Goal: Find specific page/section: Find specific page/section

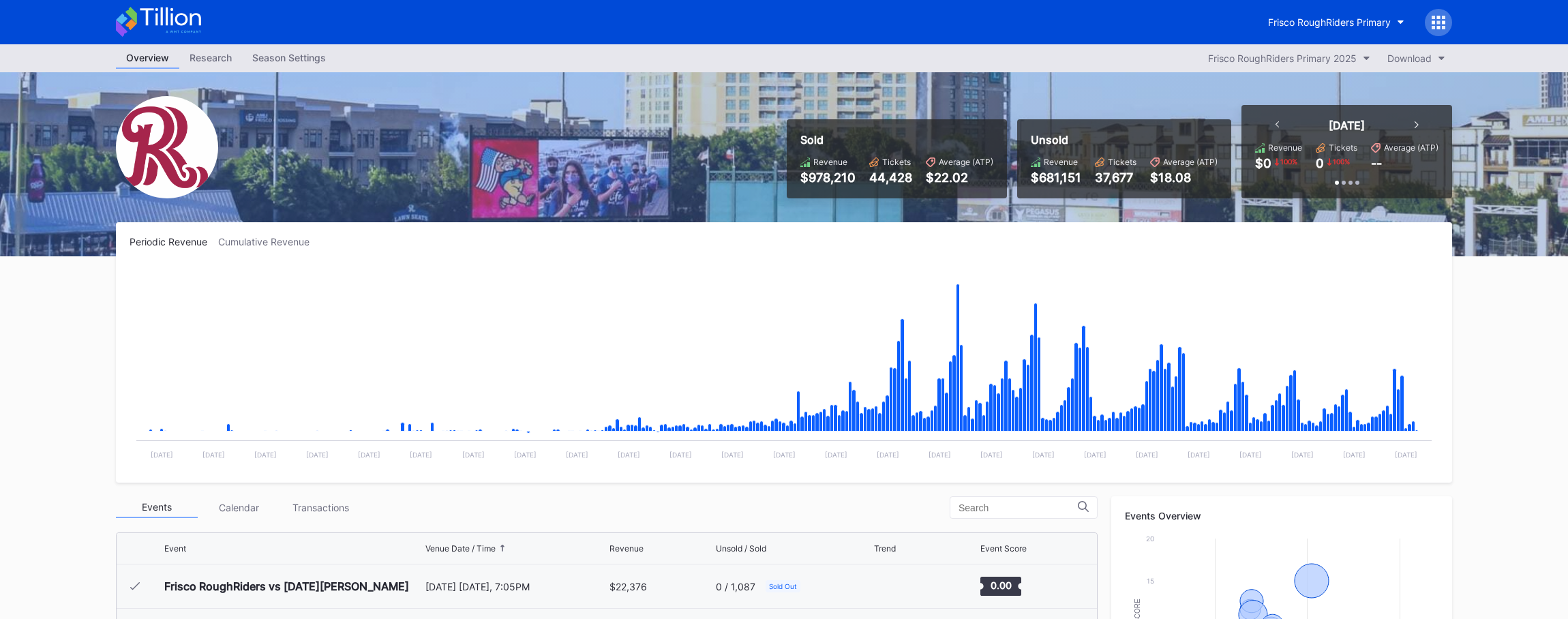
scroll to position [2610, 0]
click at [193, 26] on icon at bounding box center [158, 22] width 86 height 30
click at [169, 30] on icon at bounding box center [158, 22] width 86 height 30
click at [165, 12] on icon at bounding box center [170, 17] width 61 height 19
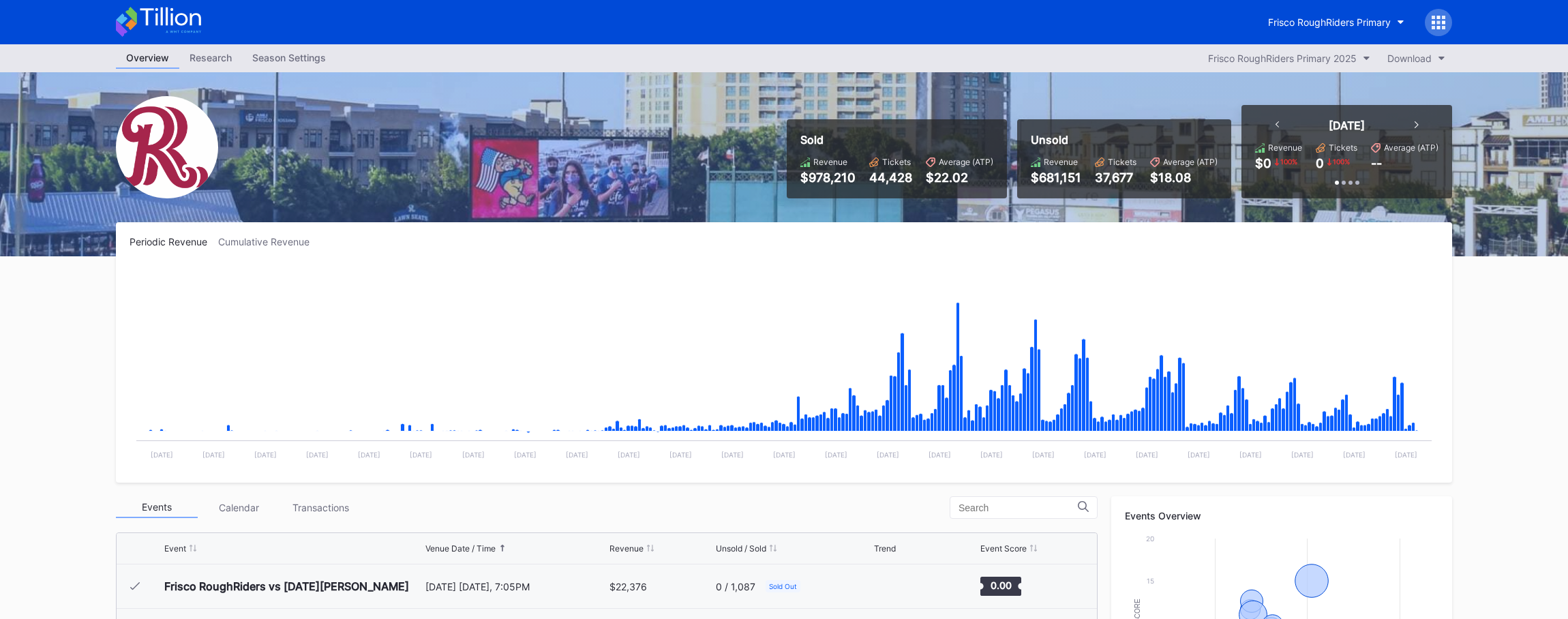
scroll to position [2610, 0]
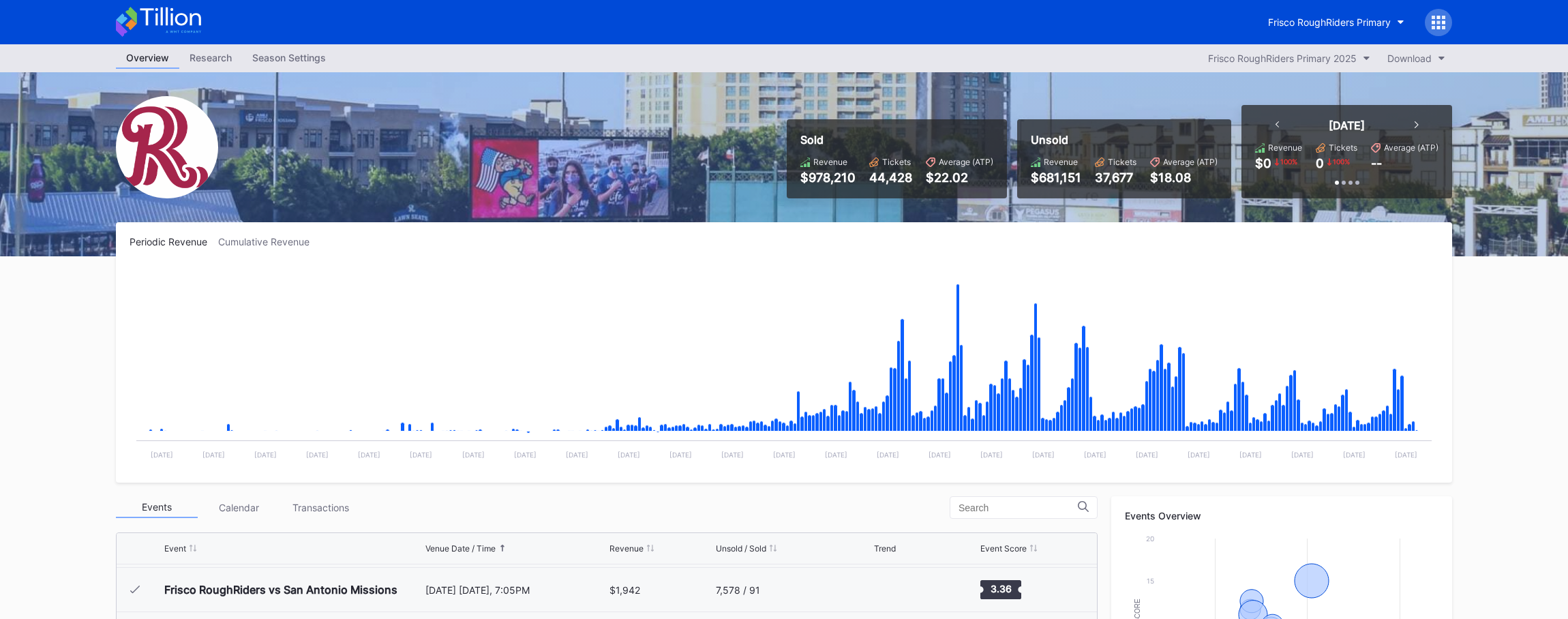
click at [190, 19] on icon at bounding box center [170, 17] width 61 height 19
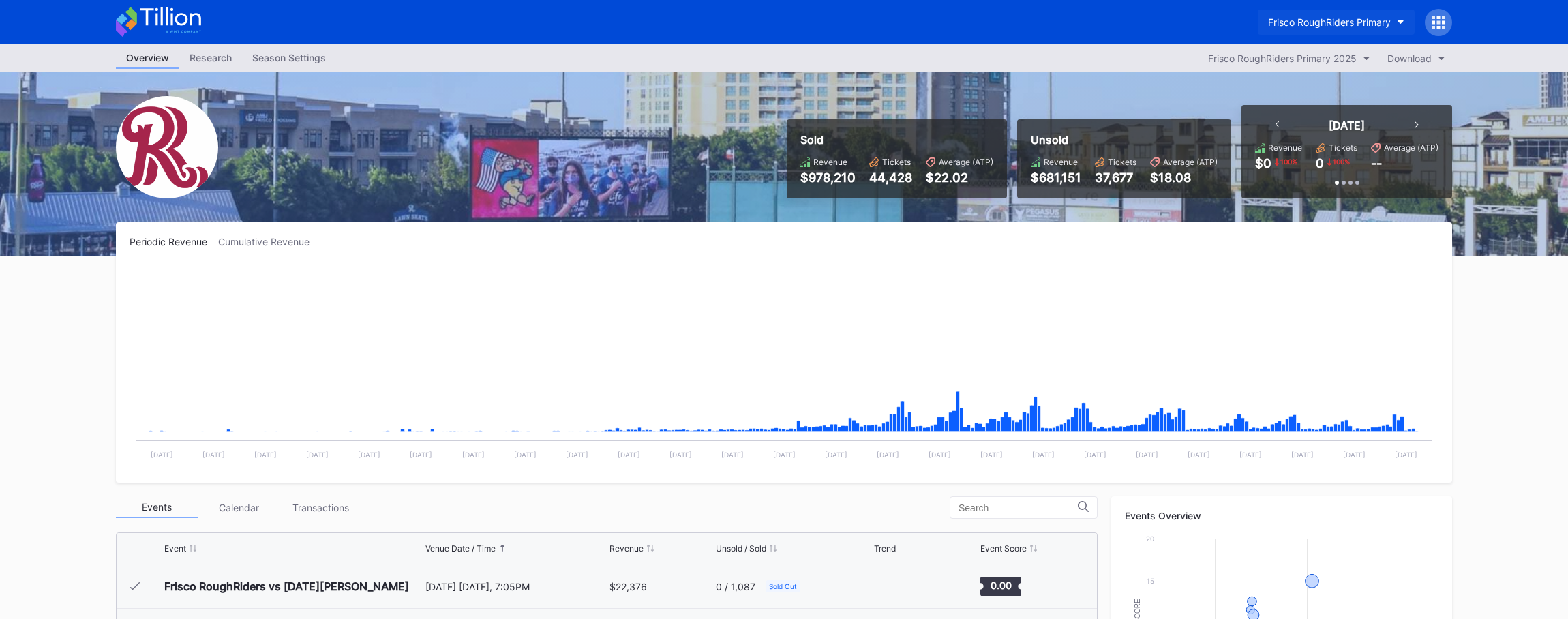
click at [1354, 14] on button "Frisco RoughRiders Primary" at bounding box center [1336, 23] width 157 height 26
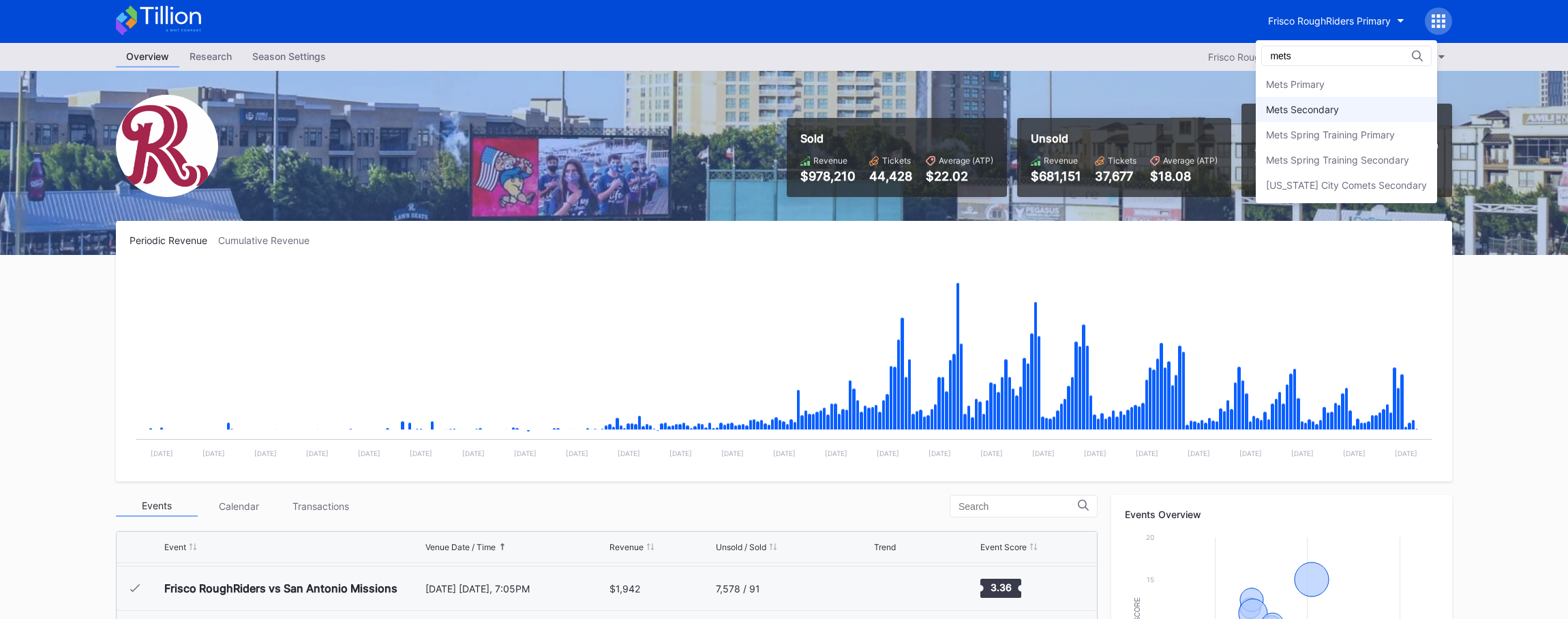
type input "mets"
click at [1307, 111] on div "Mets Secondary" at bounding box center [1302, 109] width 73 height 12
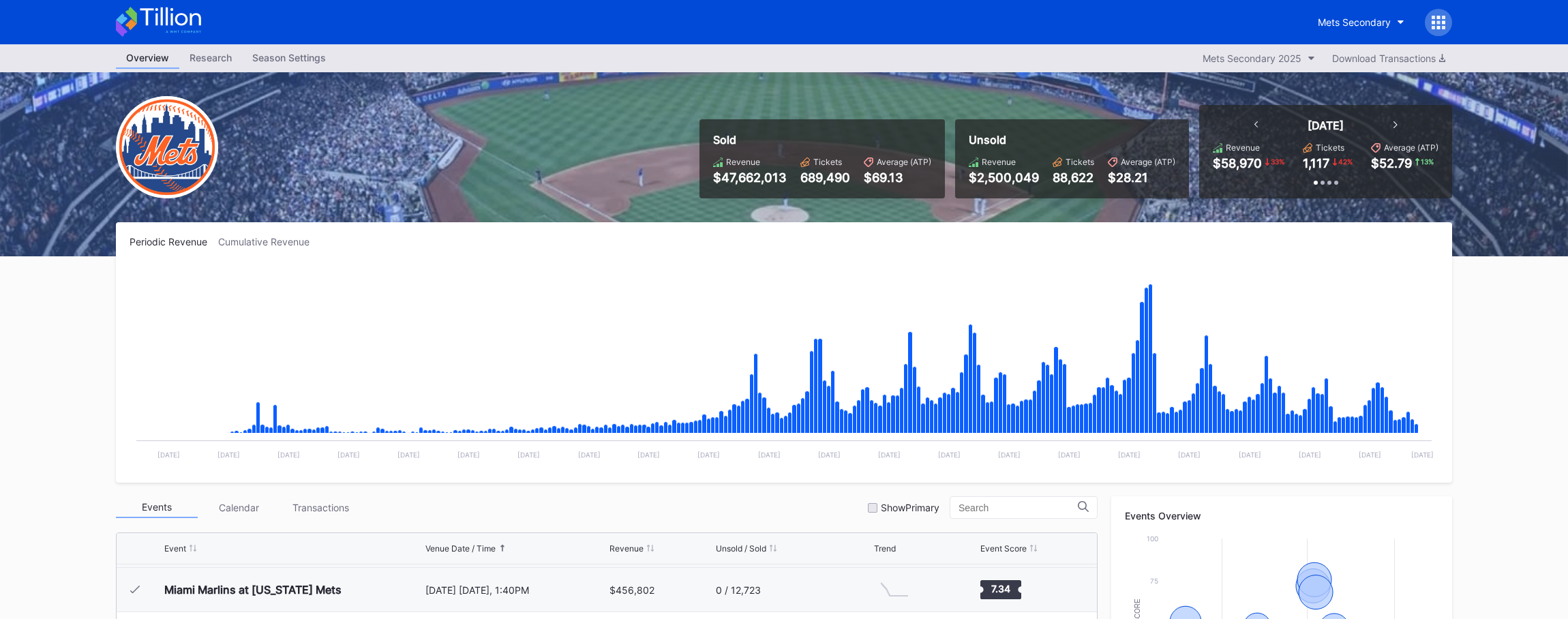
scroll to position [1, 0]
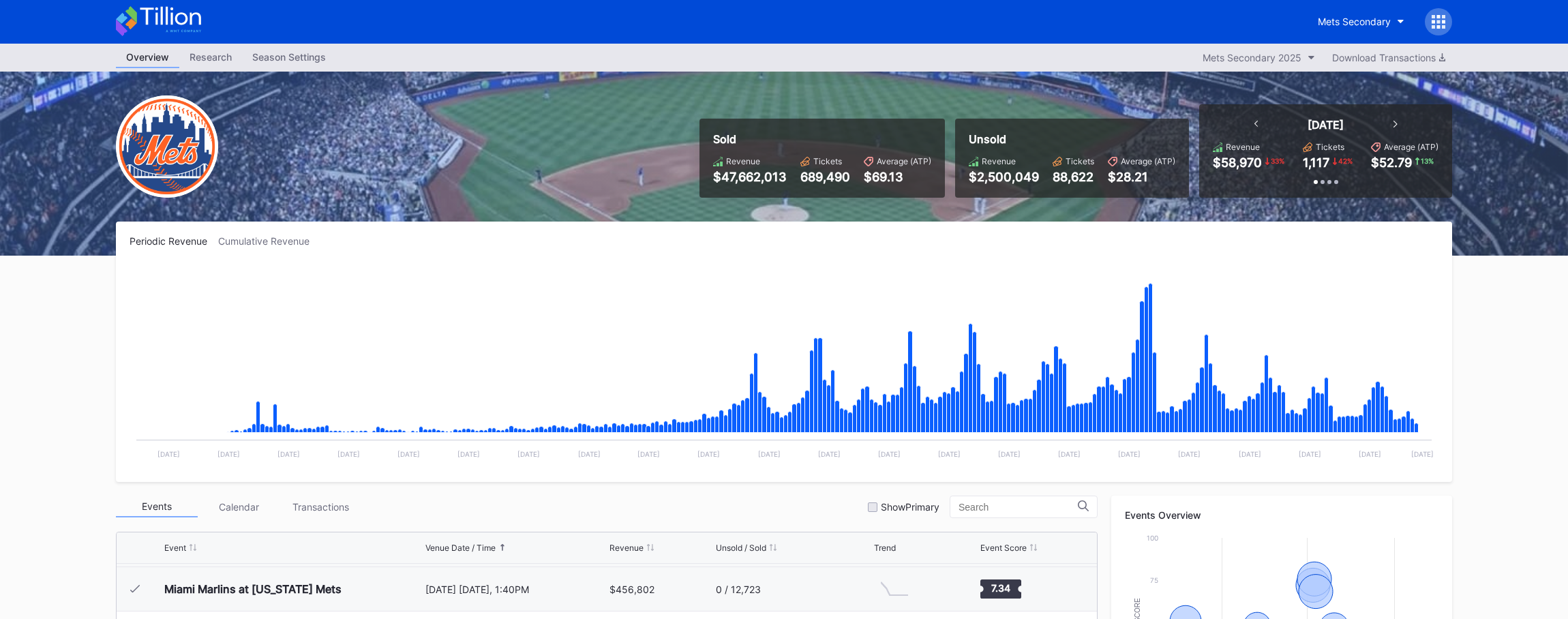
click at [182, 20] on icon at bounding box center [158, 21] width 86 height 30
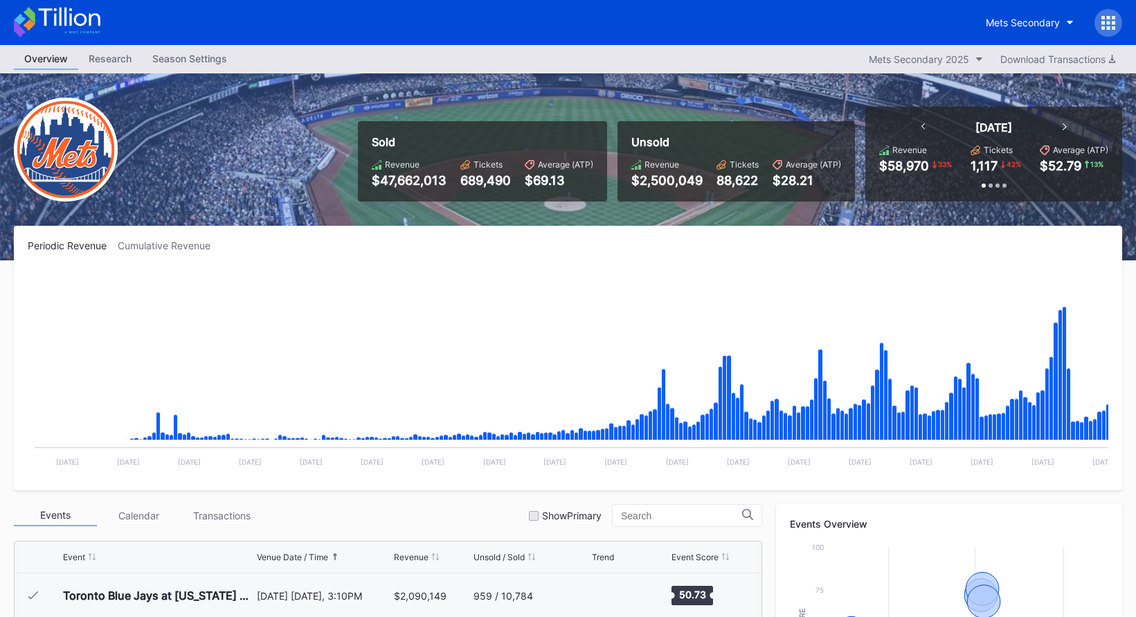
scroll to position [3148, 0]
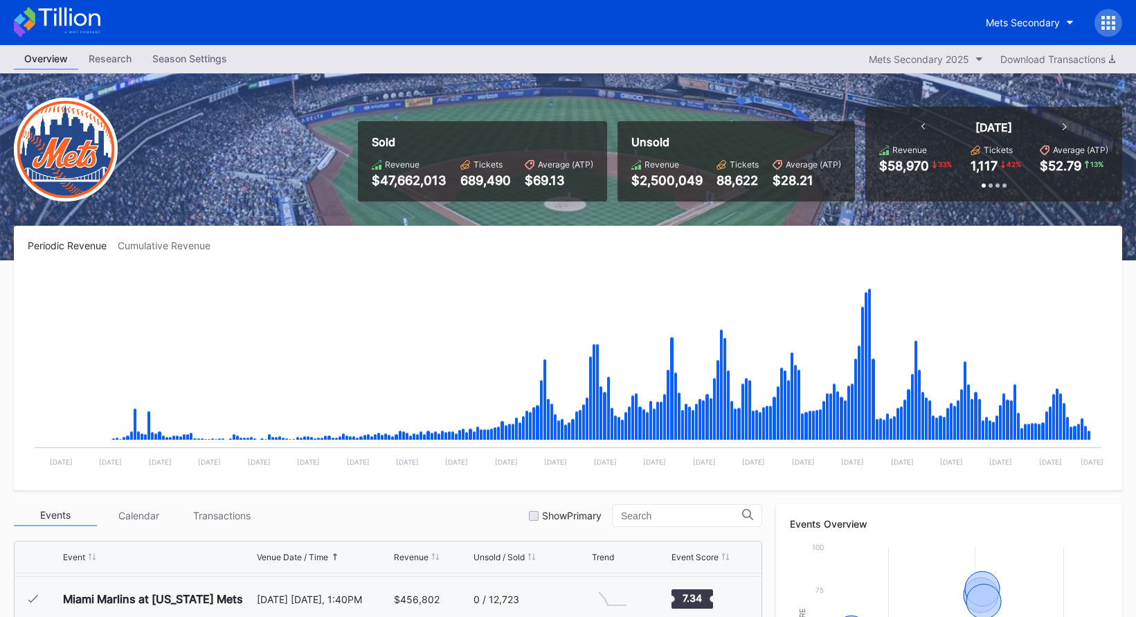
click at [82, 21] on icon at bounding box center [57, 22] width 87 height 30
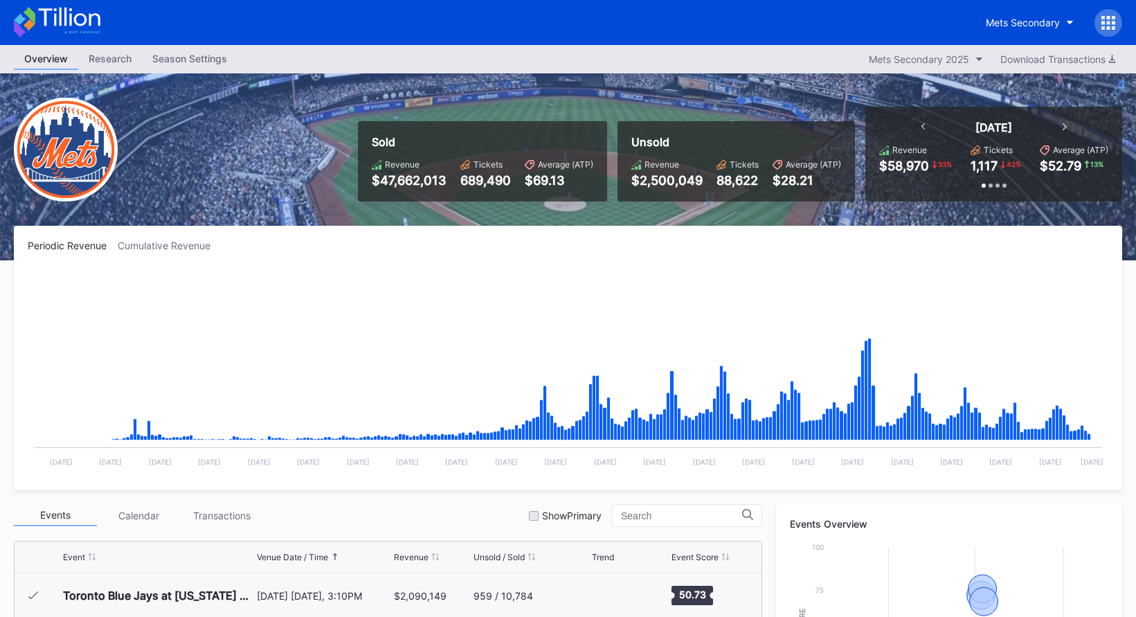
scroll to position [3148, 0]
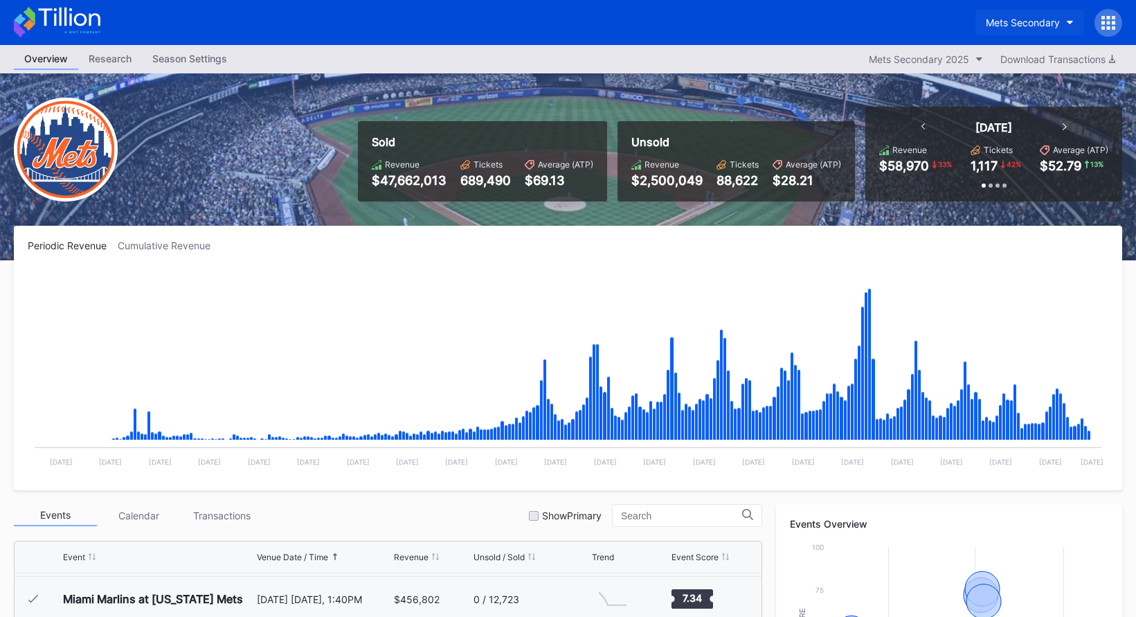
click at [1012, 22] on div "Mets Secondary" at bounding box center [1023, 23] width 74 height 12
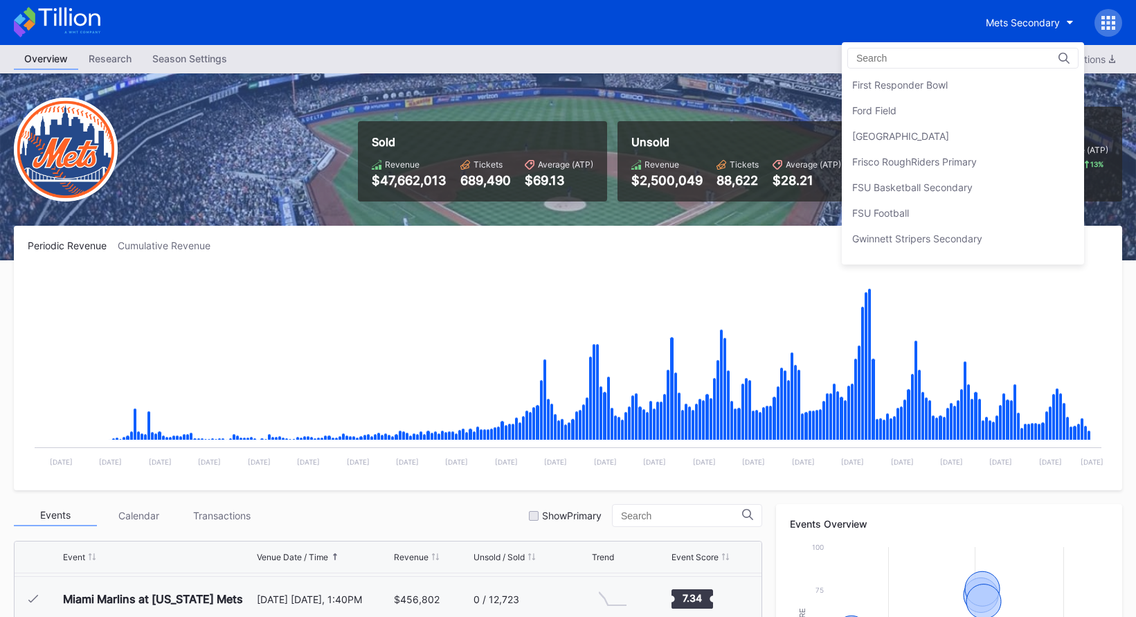
scroll to position [1505, 0]
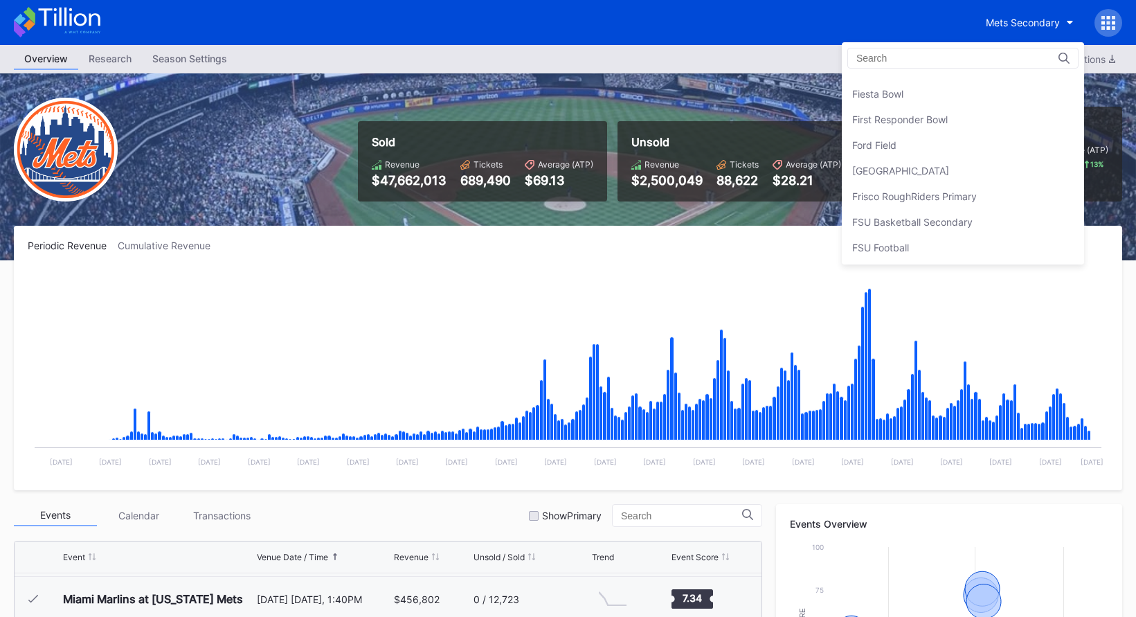
click at [986, 181] on div "[GEOGRAPHIC_DATA]" at bounding box center [963, 171] width 242 height 26
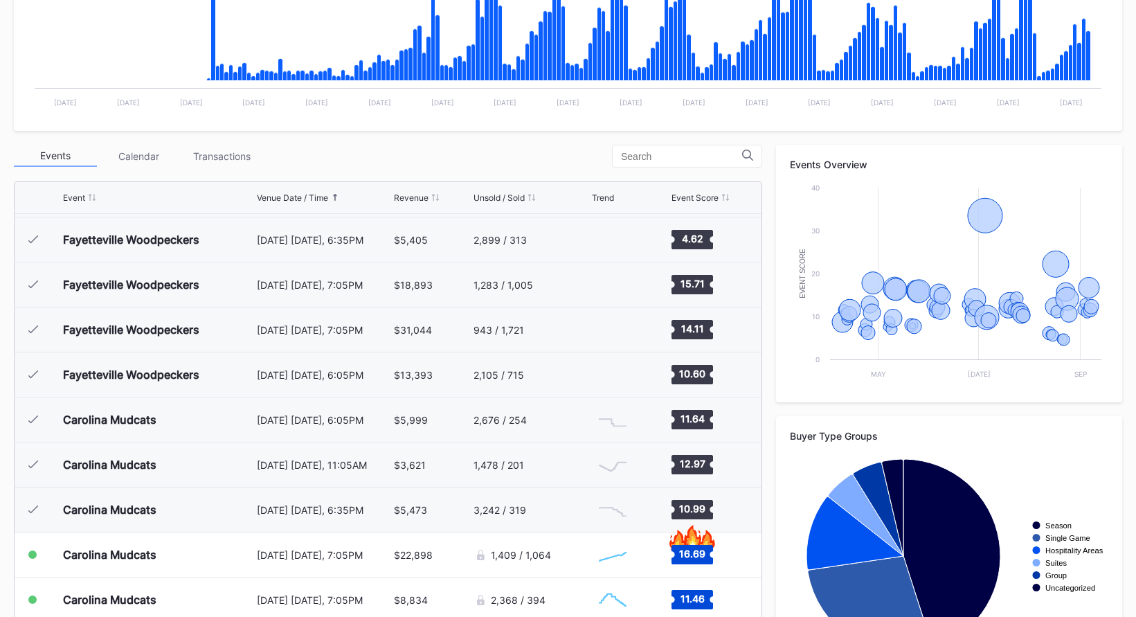
scroll to position [430, 0]
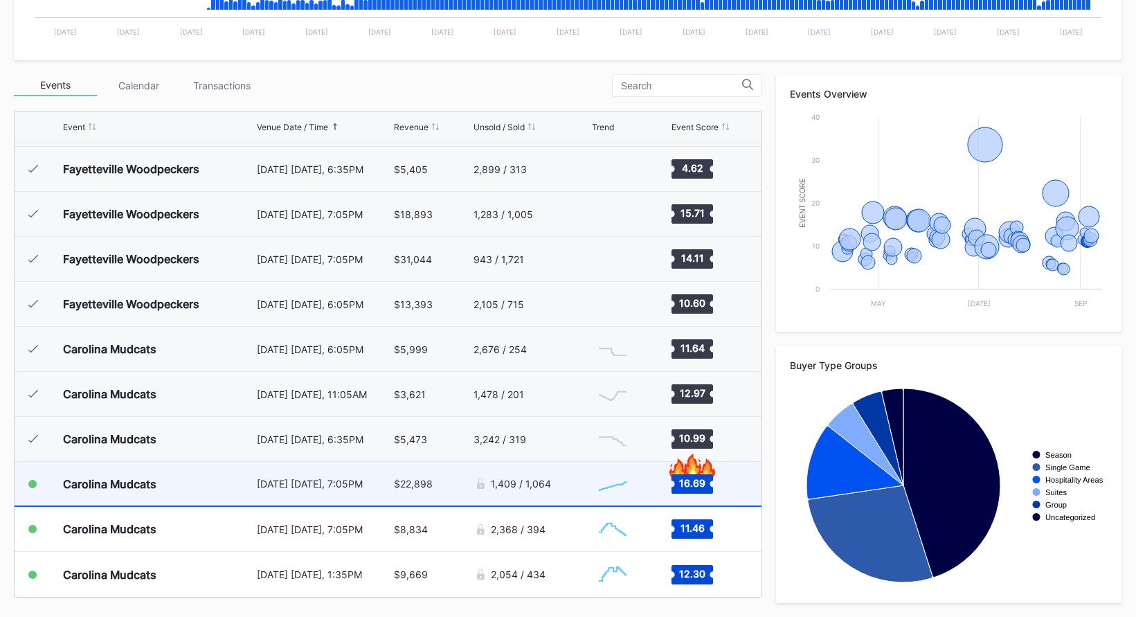
click at [402, 488] on div "$22,898" at bounding box center [413, 484] width 39 height 12
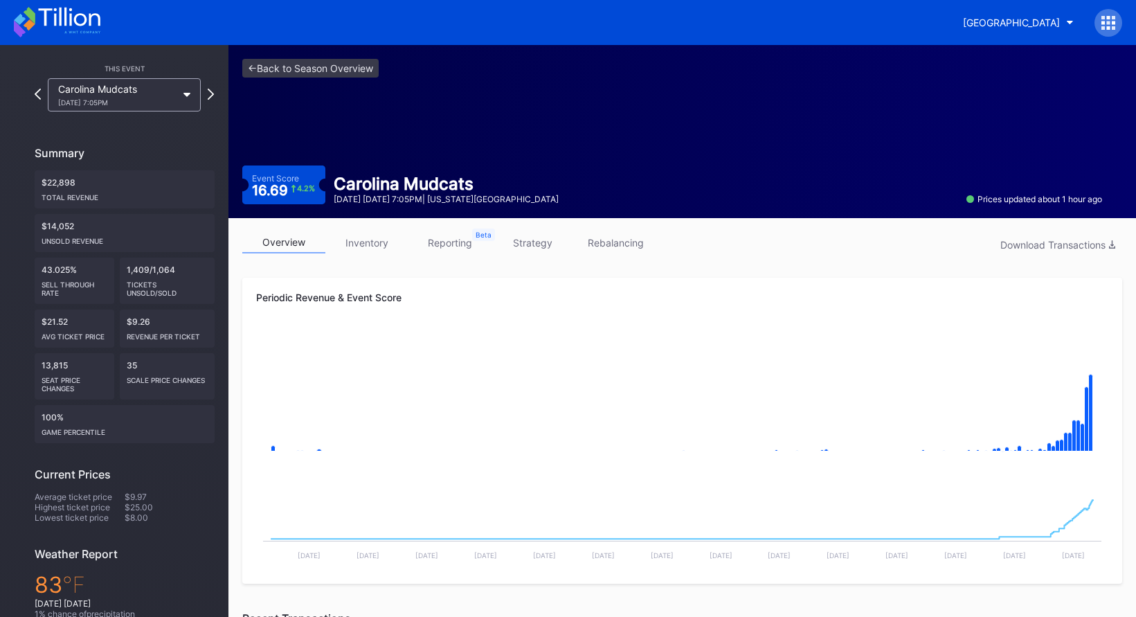
scroll to position [3, 0]
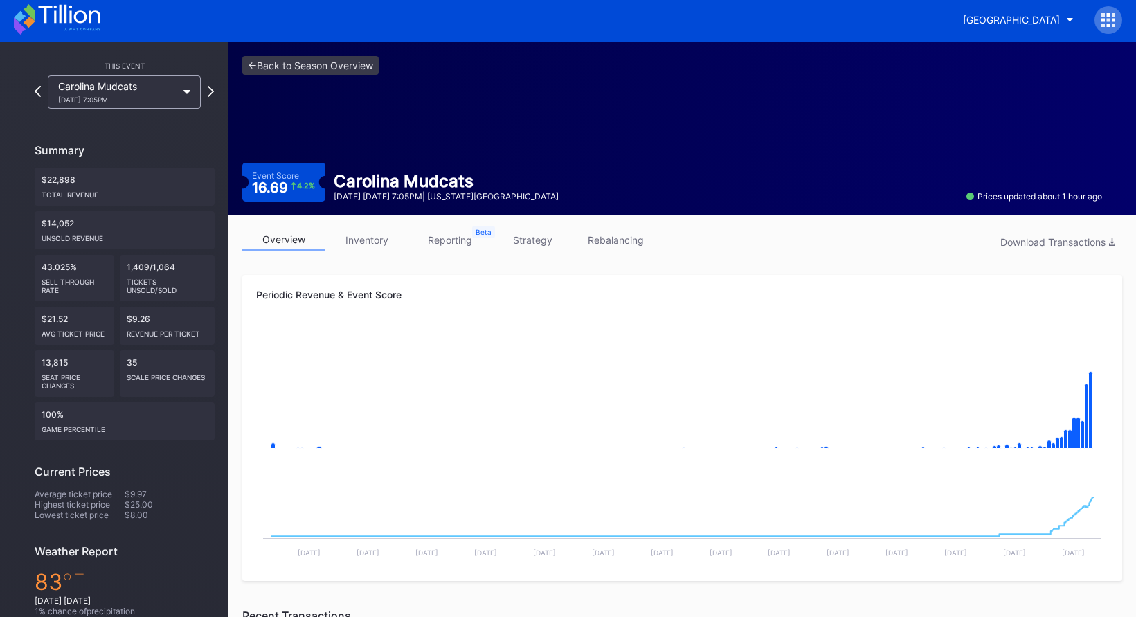
click at [382, 253] on div "overview inventory reporting strategy rebalancing Download Transactions" at bounding box center [682, 243] width 881 height 28
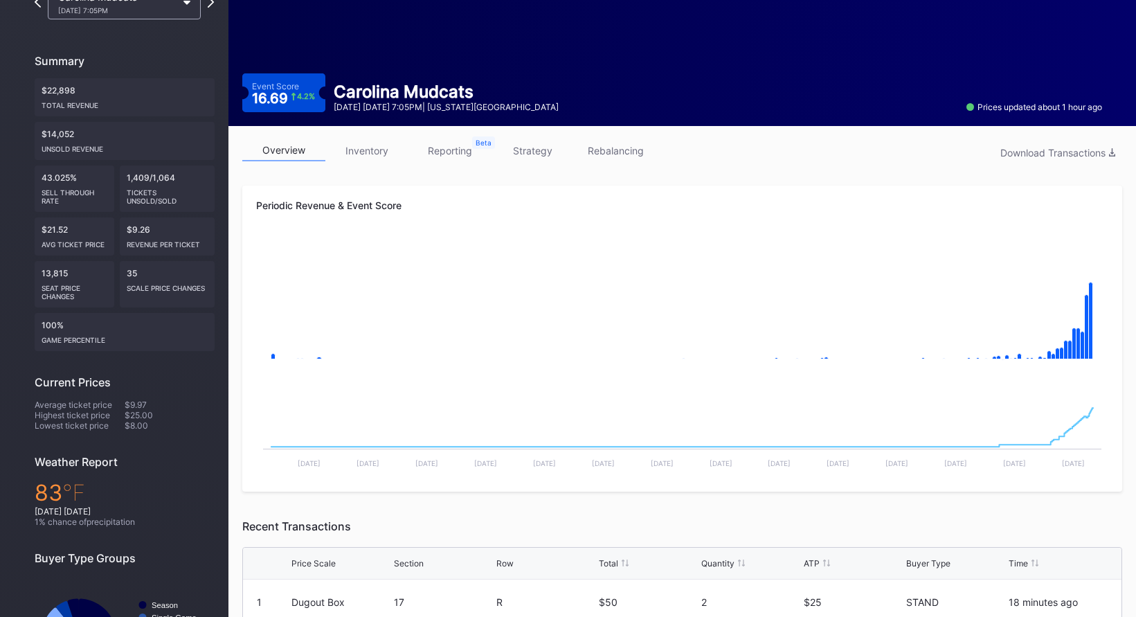
scroll to position [125, 0]
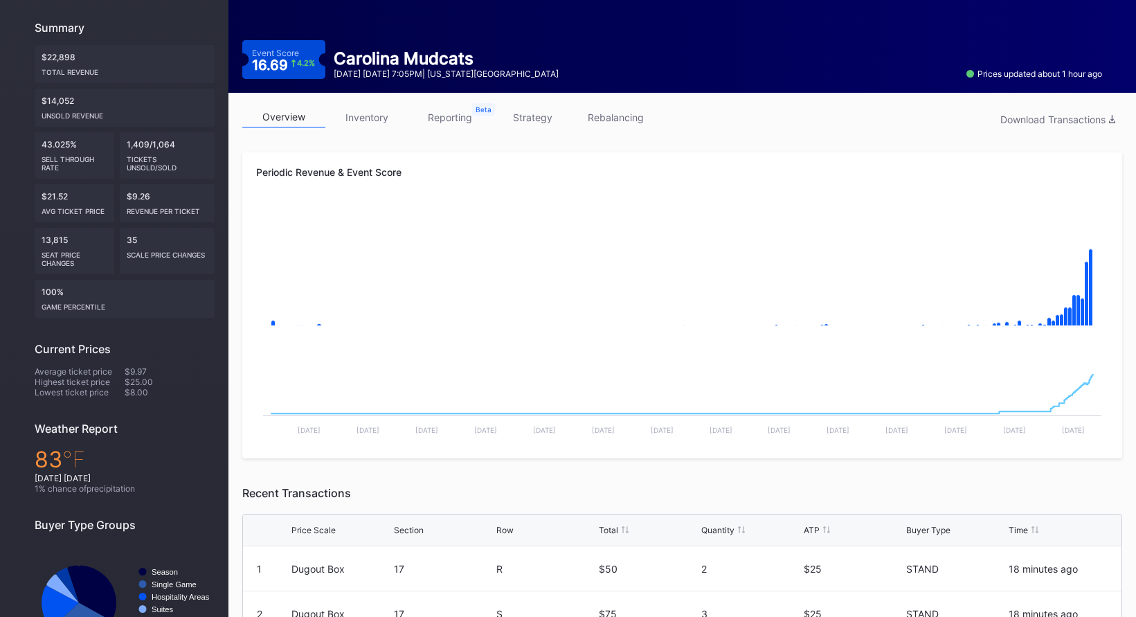
click at [368, 121] on link "inventory" at bounding box center [366, 117] width 83 height 21
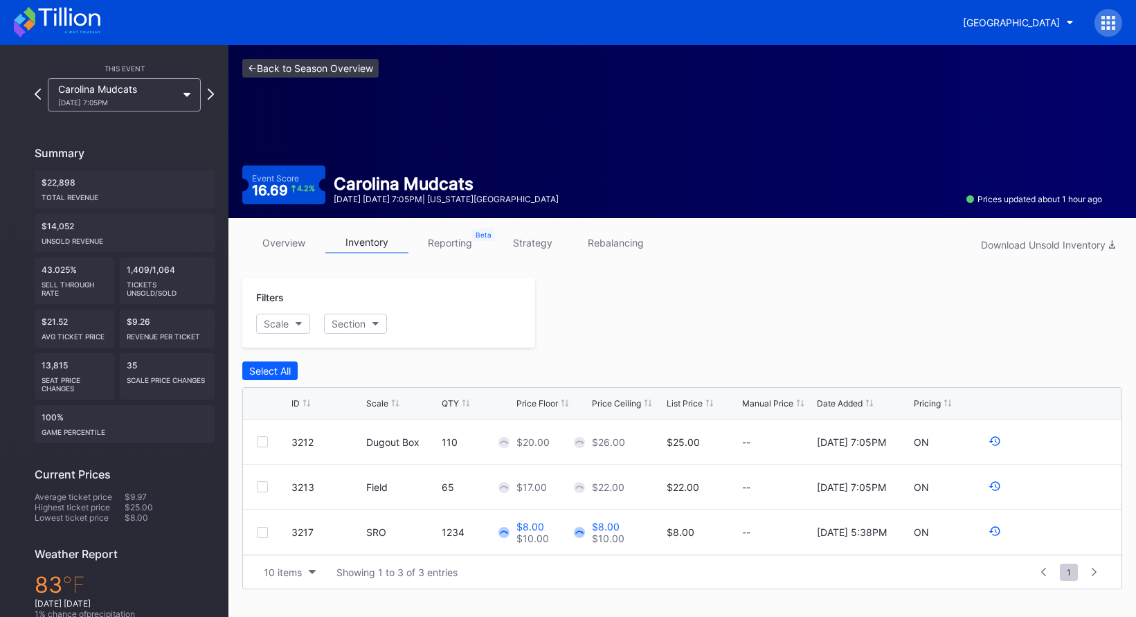
click at [355, 73] on link "<- Back to Season Overview" at bounding box center [310, 68] width 136 height 19
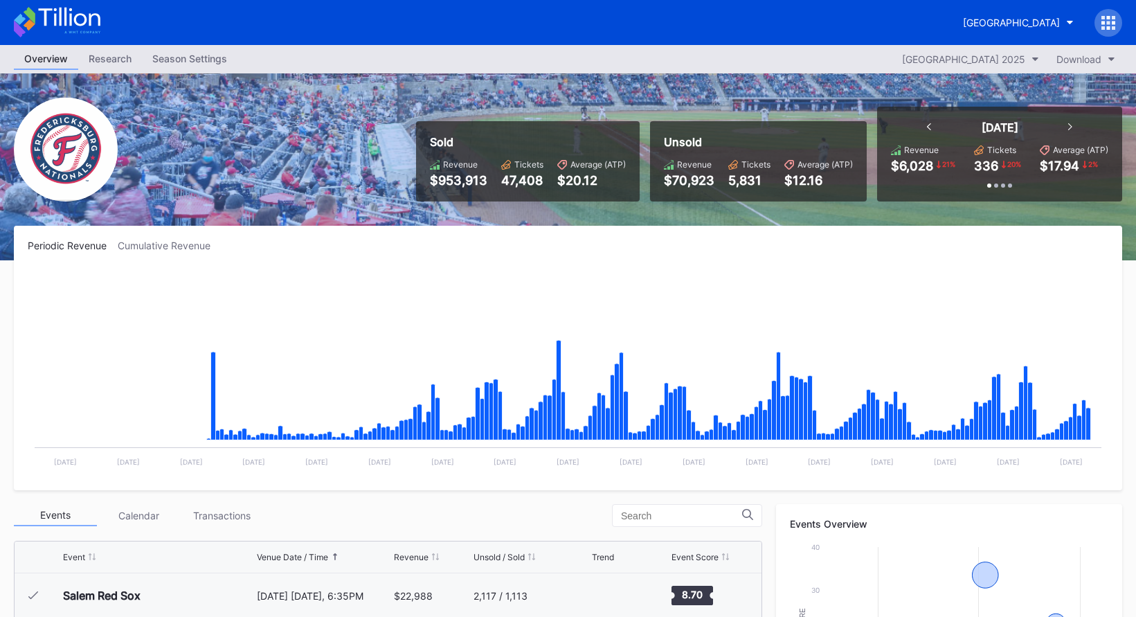
scroll to position [2517, 0]
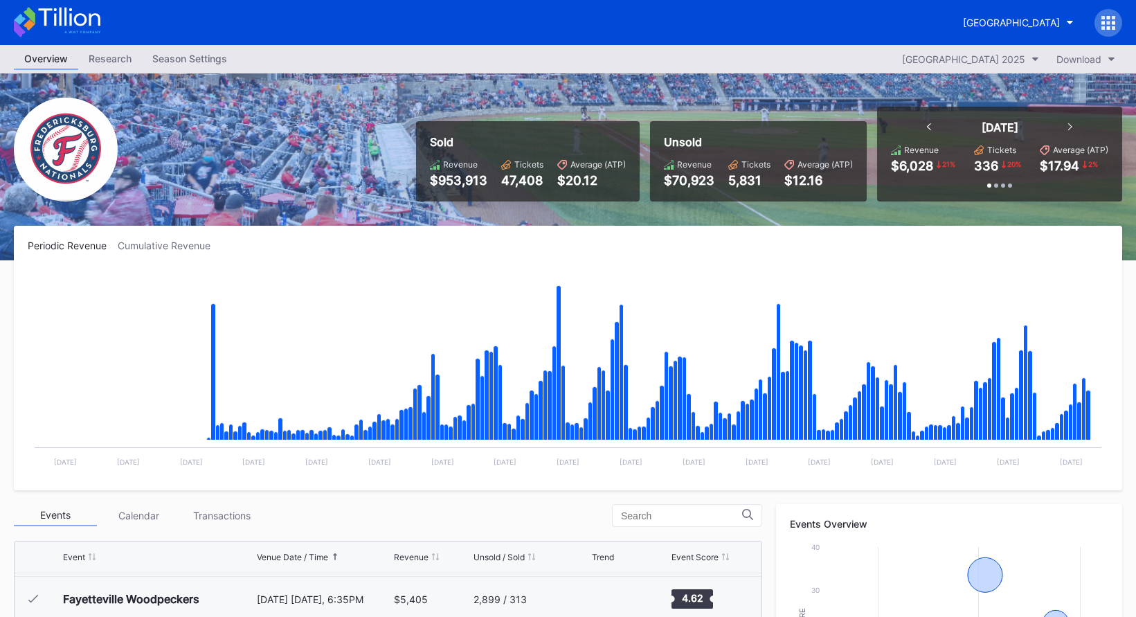
click at [68, 28] on icon at bounding box center [57, 22] width 87 height 30
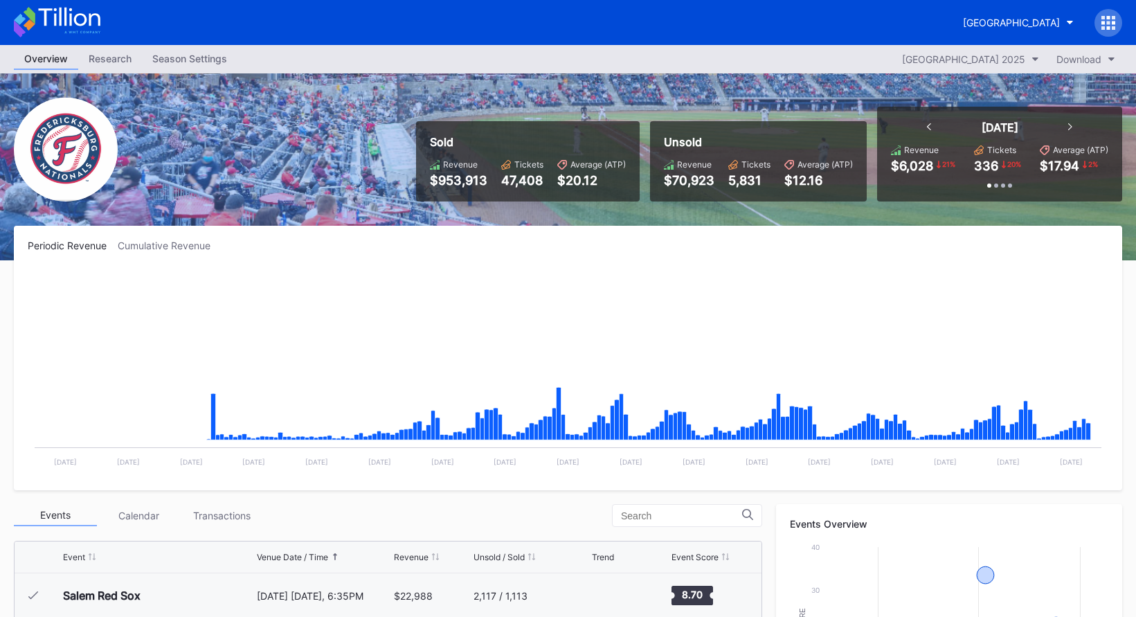
scroll to position [2517, 0]
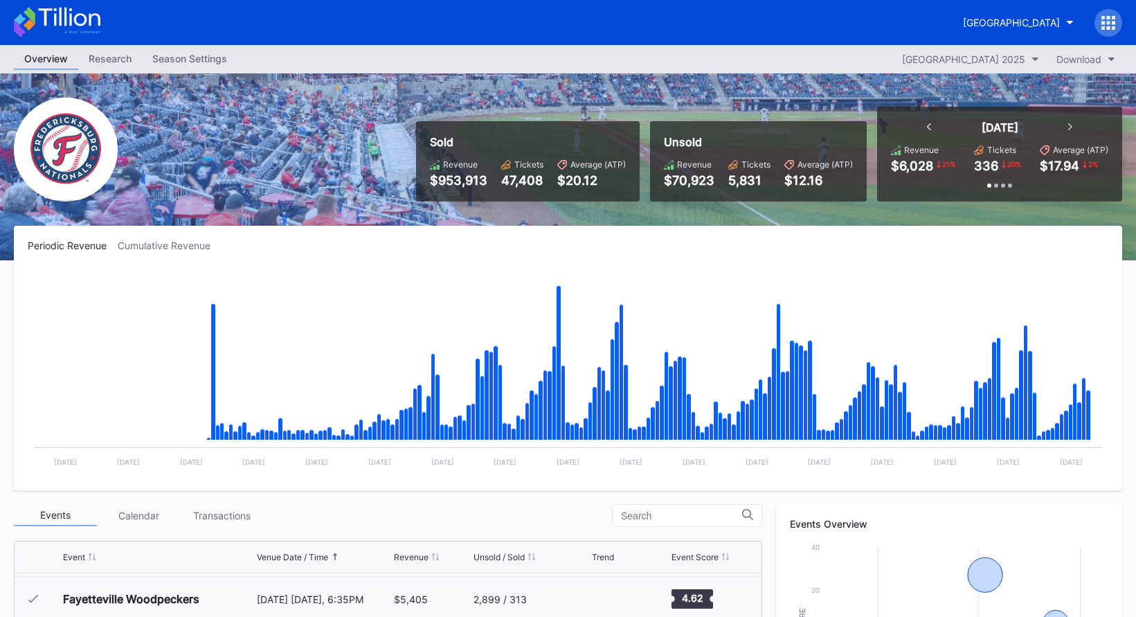
click at [107, 29] on div "[GEOGRAPHIC_DATA]" at bounding box center [568, 22] width 1136 height 45
click at [990, 22] on div "[GEOGRAPHIC_DATA]" at bounding box center [1011, 23] width 97 height 12
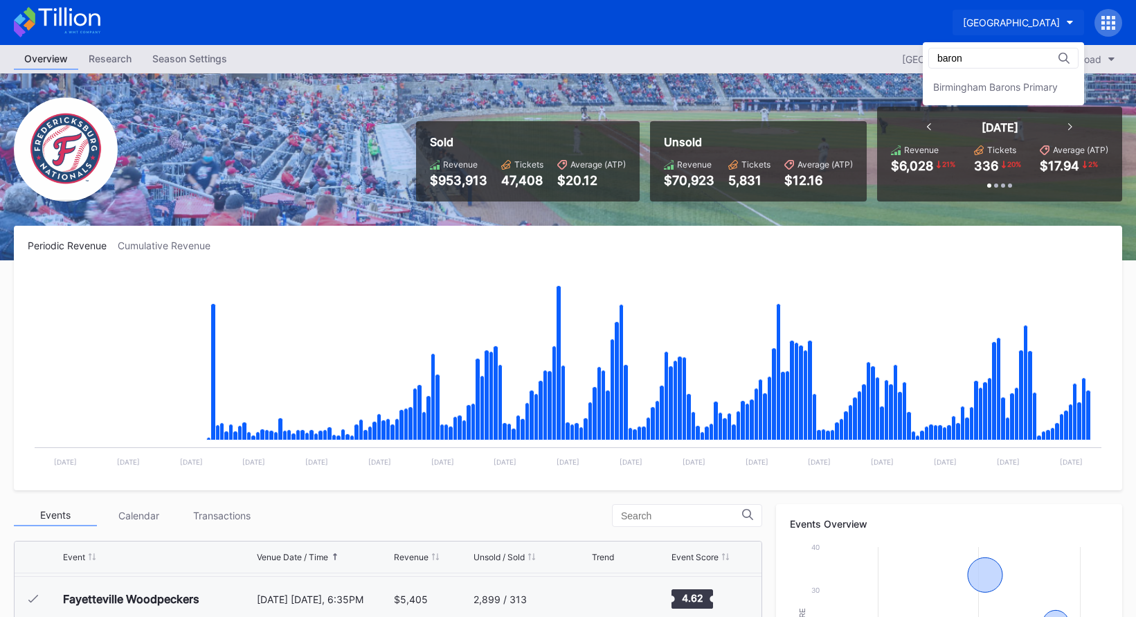
scroll to position [0, 0]
type input "barons"
click at [981, 98] on div "Birmingham Barons Primary" at bounding box center [1003, 87] width 161 height 26
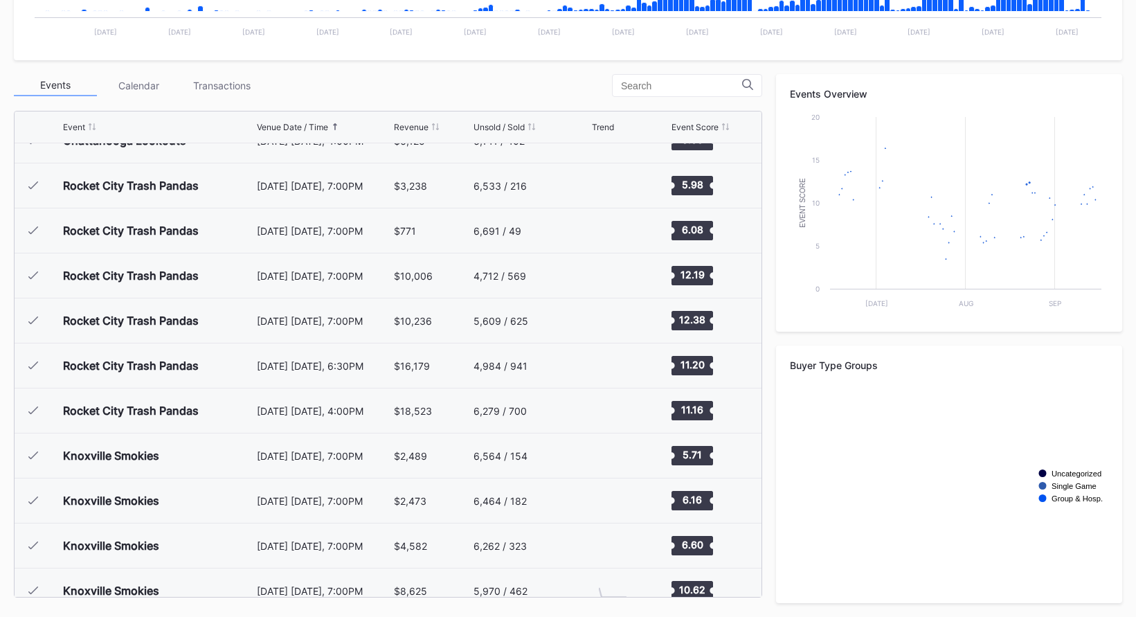
scroll to position [1058, 0]
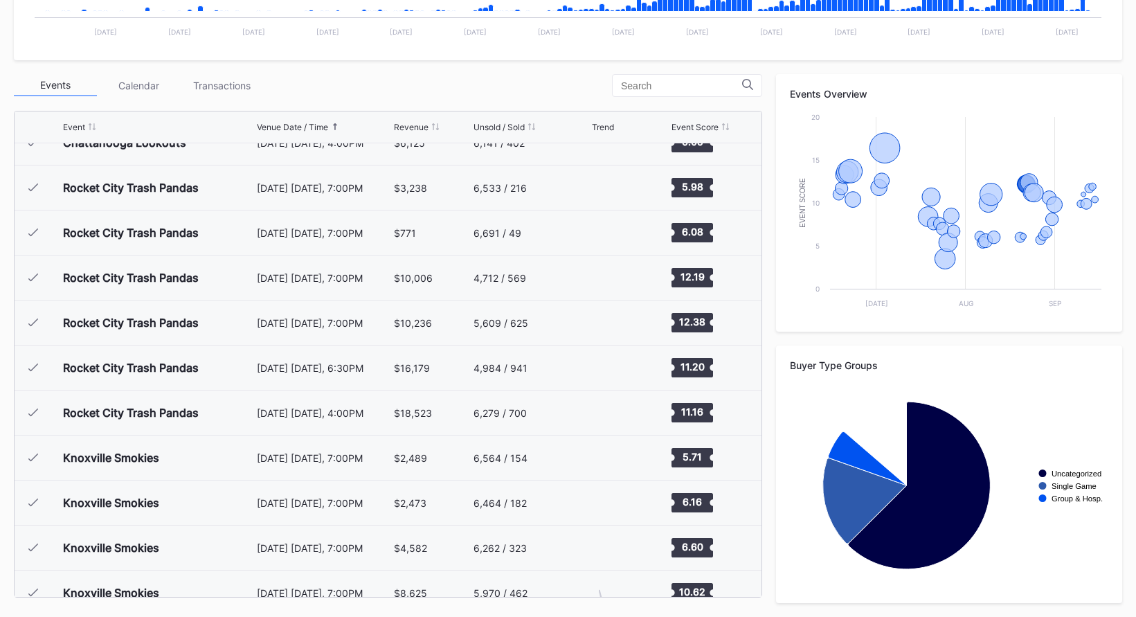
click at [366, 286] on div "August 21 Thursday, 7:00PM" at bounding box center [324, 278] width 134 height 44
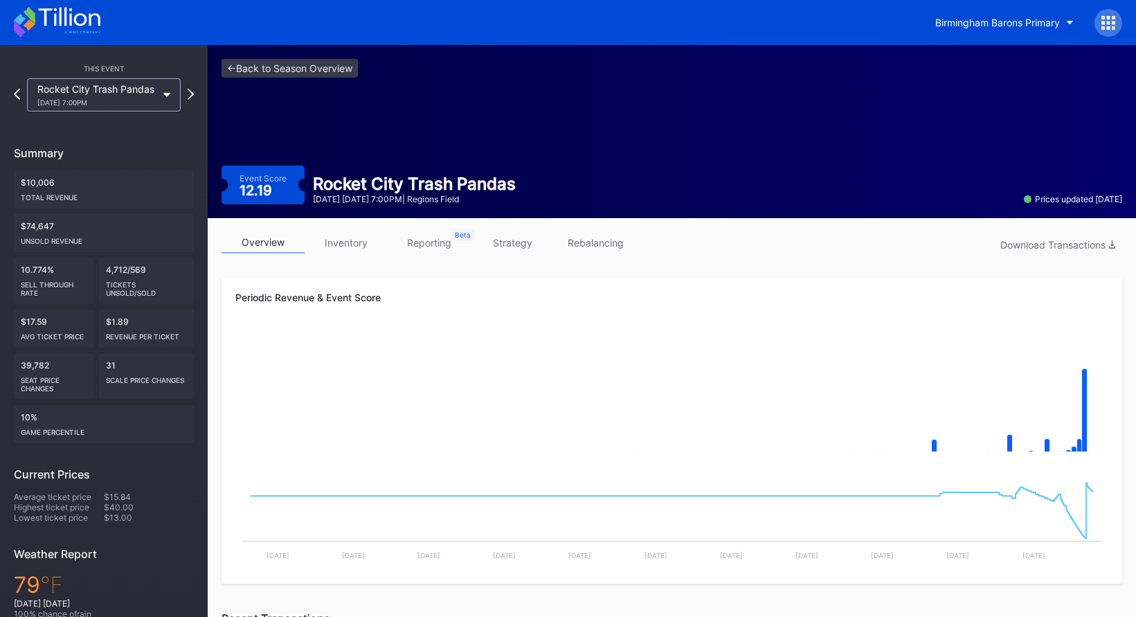
click at [195, 95] on div "This Event Rocket City Trash Pandas 8/21 Thursday 7:00PM Summary $10,006 Total …" at bounding box center [104, 424] width 208 height 758
click at [190, 93] on icon at bounding box center [191, 93] width 8 height 13
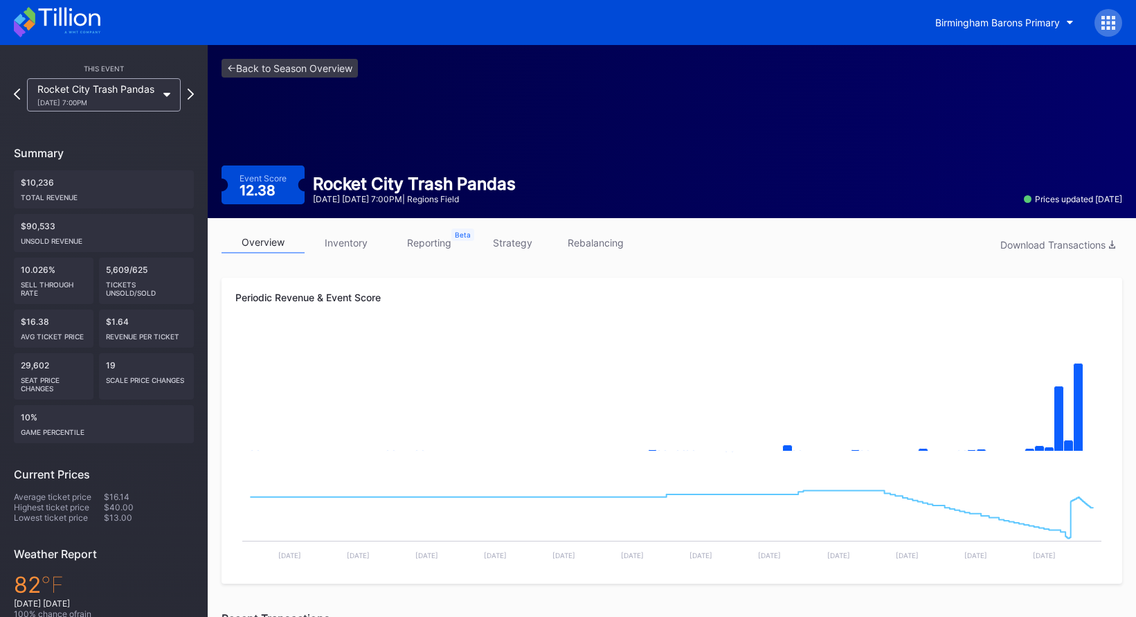
click at [521, 240] on link "strategy" at bounding box center [512, 242] width 83 height 21
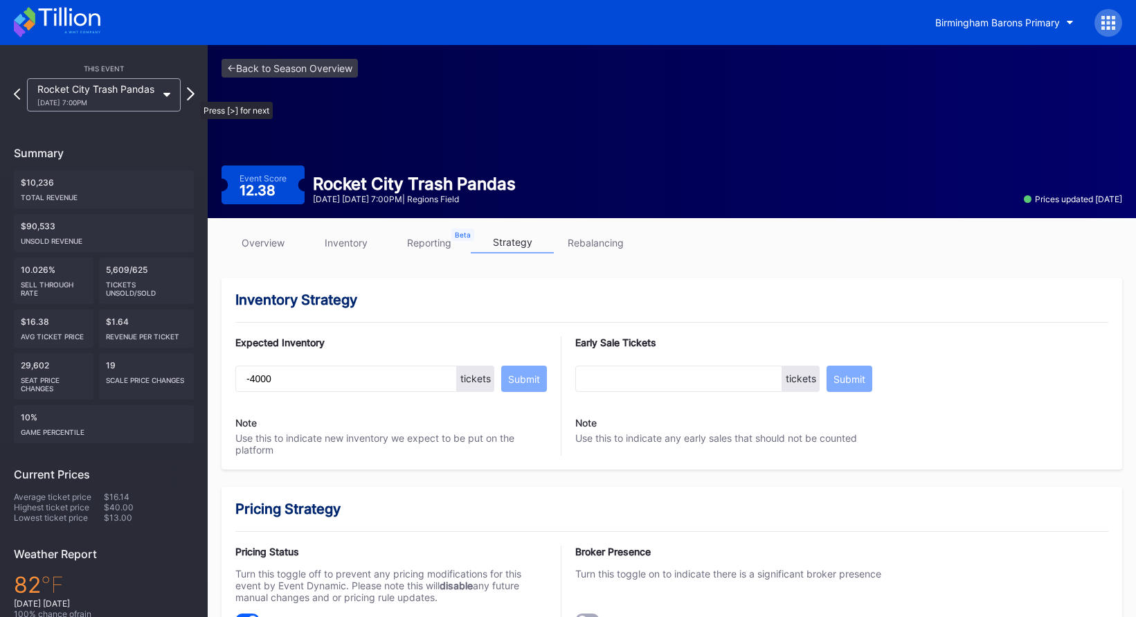
click at [193, 95] on icon at bounding box center [191, 93] width 8 height 13
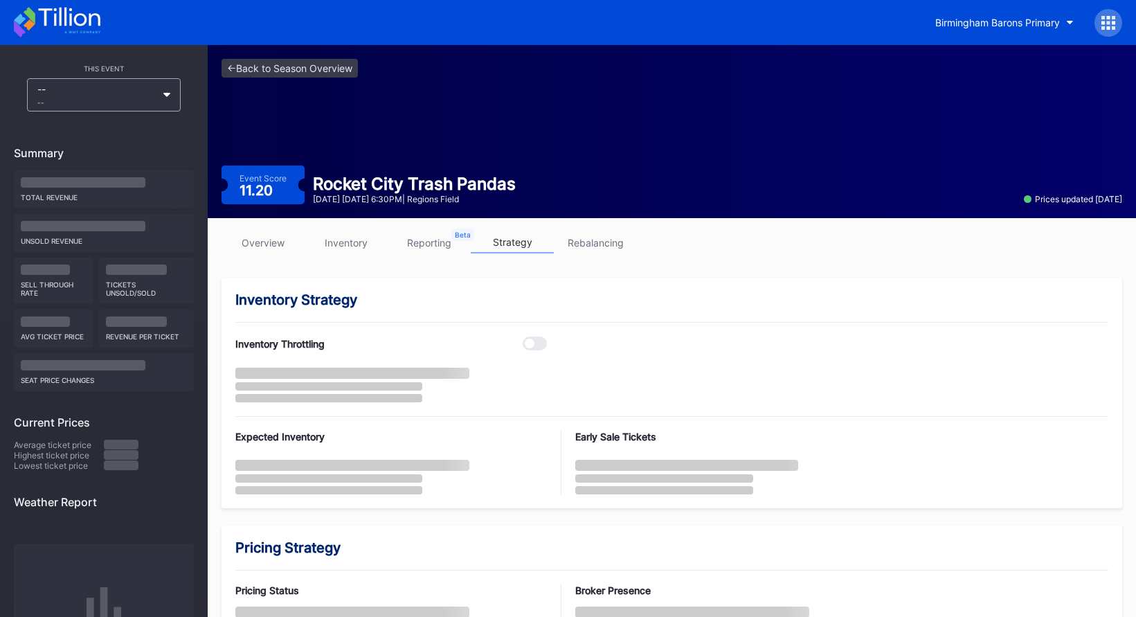
click at [193, 95] on div "-- --" at bounding box center [104, 94] width 180 height 33
click at [262, 78] on div "<- Back to Season Overview Event Score 11.20 Rocket City Trash Pandas August 23…" at bounding box center [672, 131] width 929 height 173
click at [341, 73] on link "<- Back to Season Overview" at bounding box center [290, 68] width 136 height 19
